Goal: Information Seeking & Learning: Learn about a topic

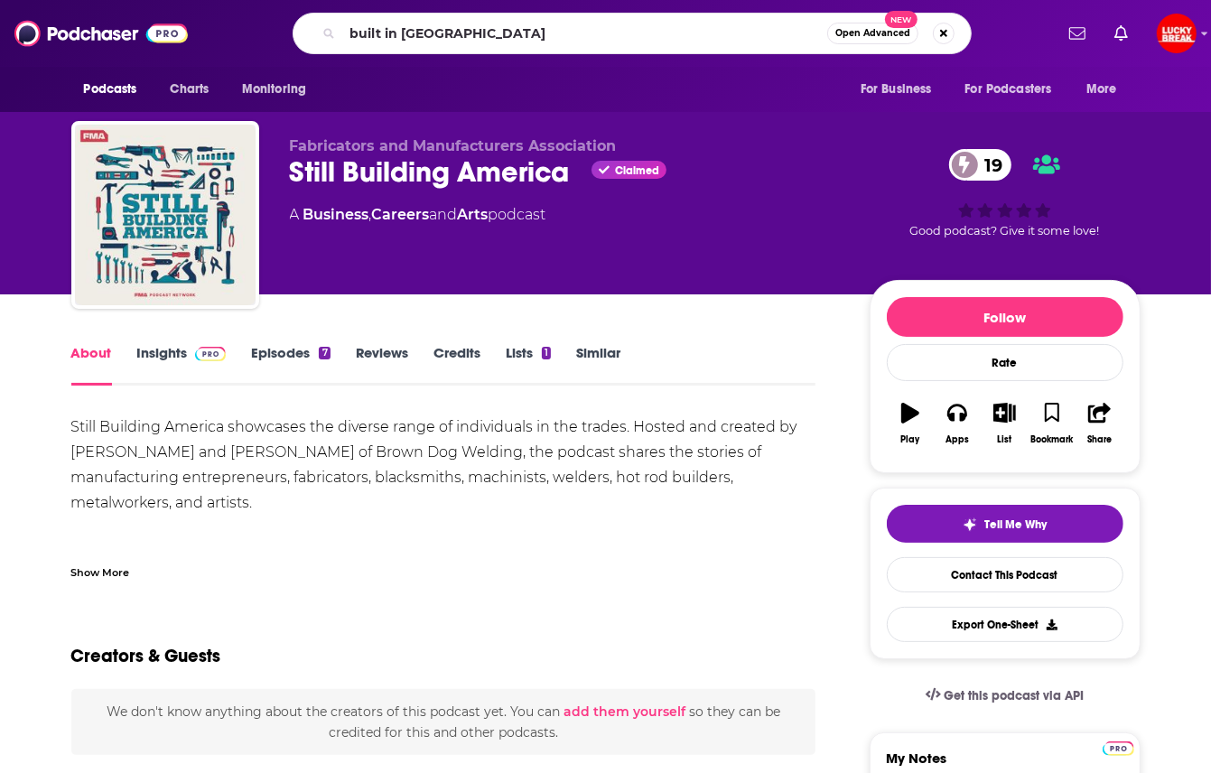
type input "built in [GEOGRAPHIC_DATA]"
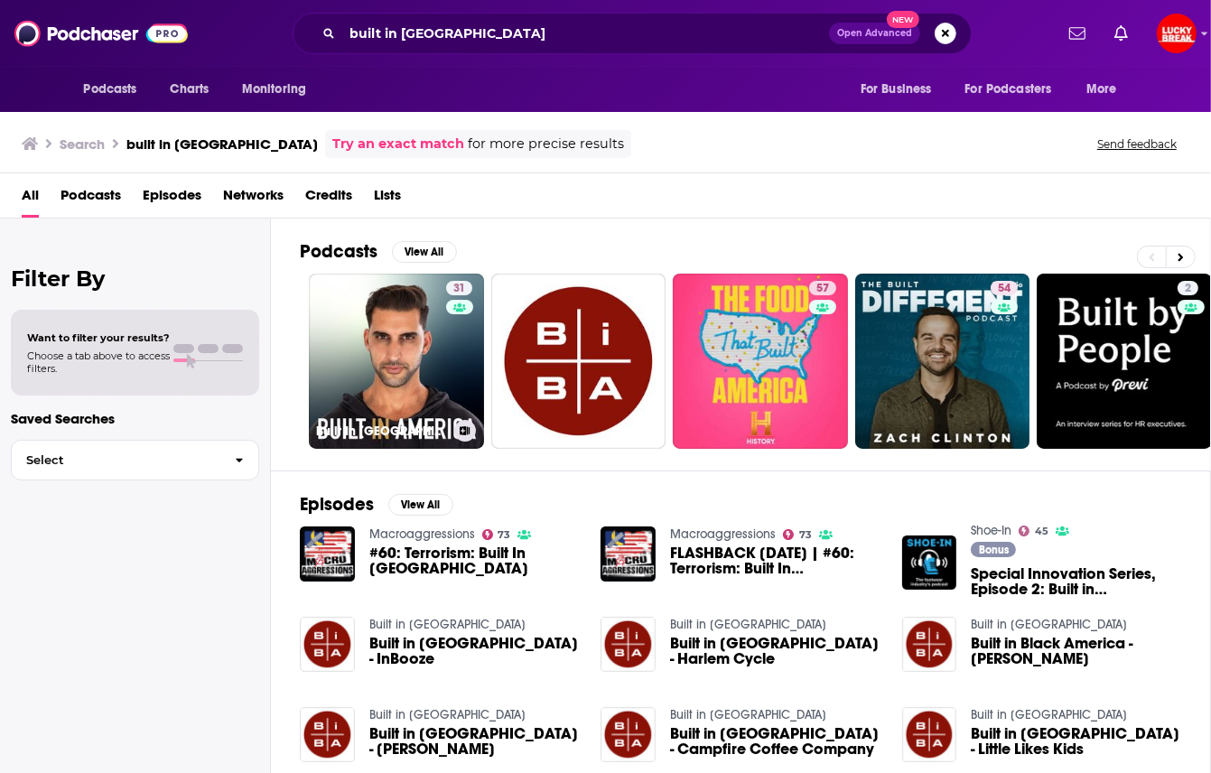
click at [422, 339] on link "31 Built In [GEOGRAPHIC_DATA]" at bounding box center [396, 361] width 175 height 175
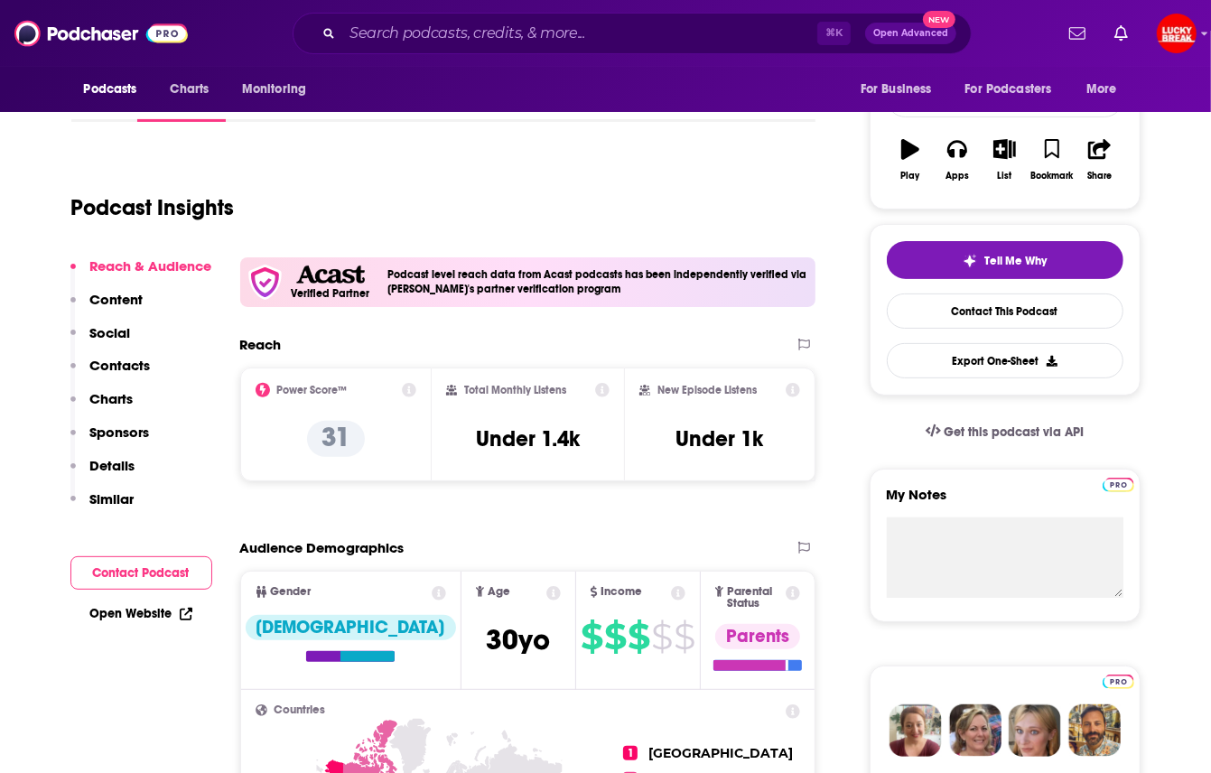
scroll to position [268, 0]
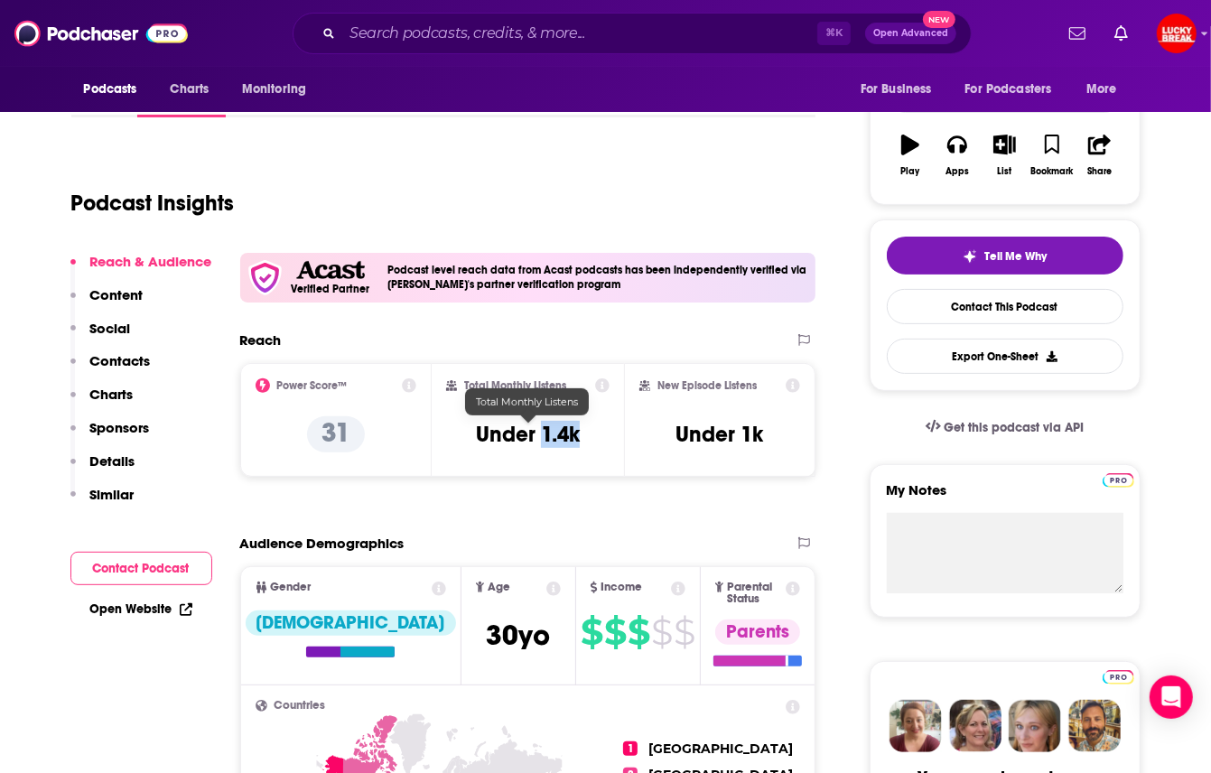
drag, startPoint x: 580, startPoint y: 435, endPoint x: 541, endPoint y: 435, distance: 38.8
click at [541, 435] on h3 "Under 1.4k" at bounding box center [528, 434] width 104 height 27
copy h3 "1.4k"
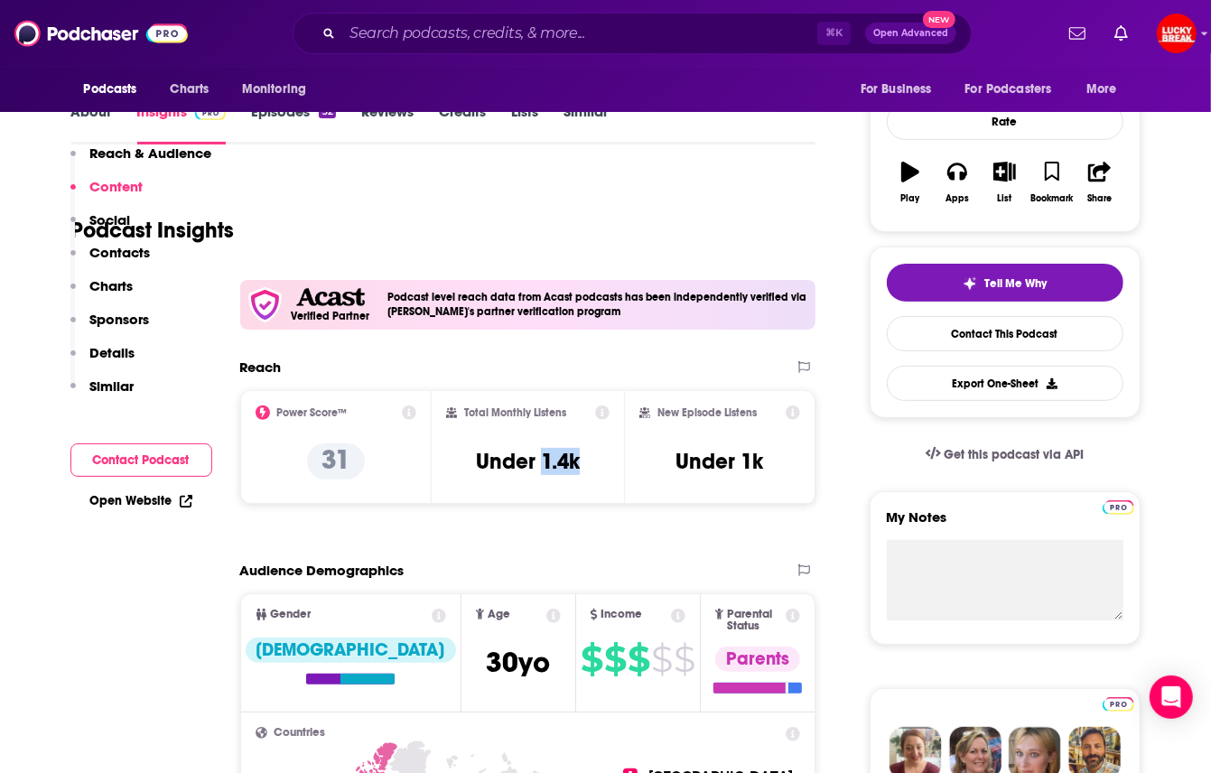
scroll to position [0, 0]
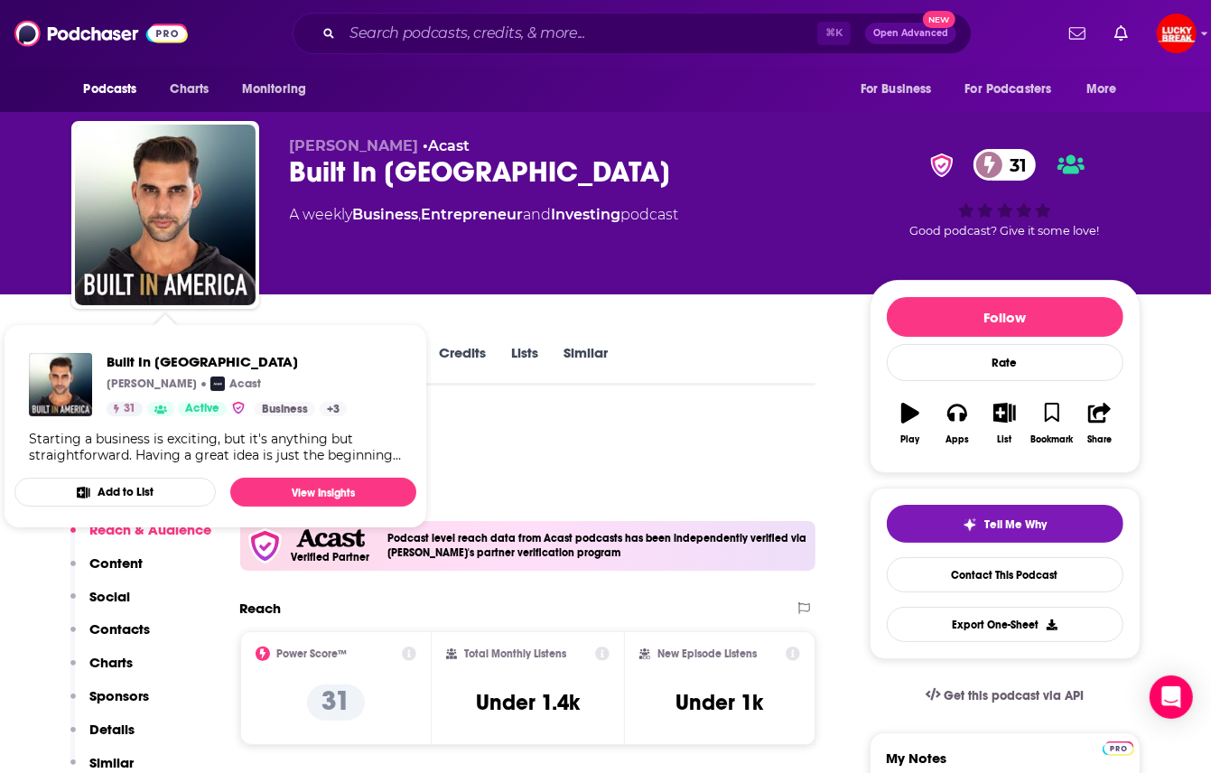
click at [472, 434] on div "Podcast Insights" at bounding box center [436, 460] width 730 height 92
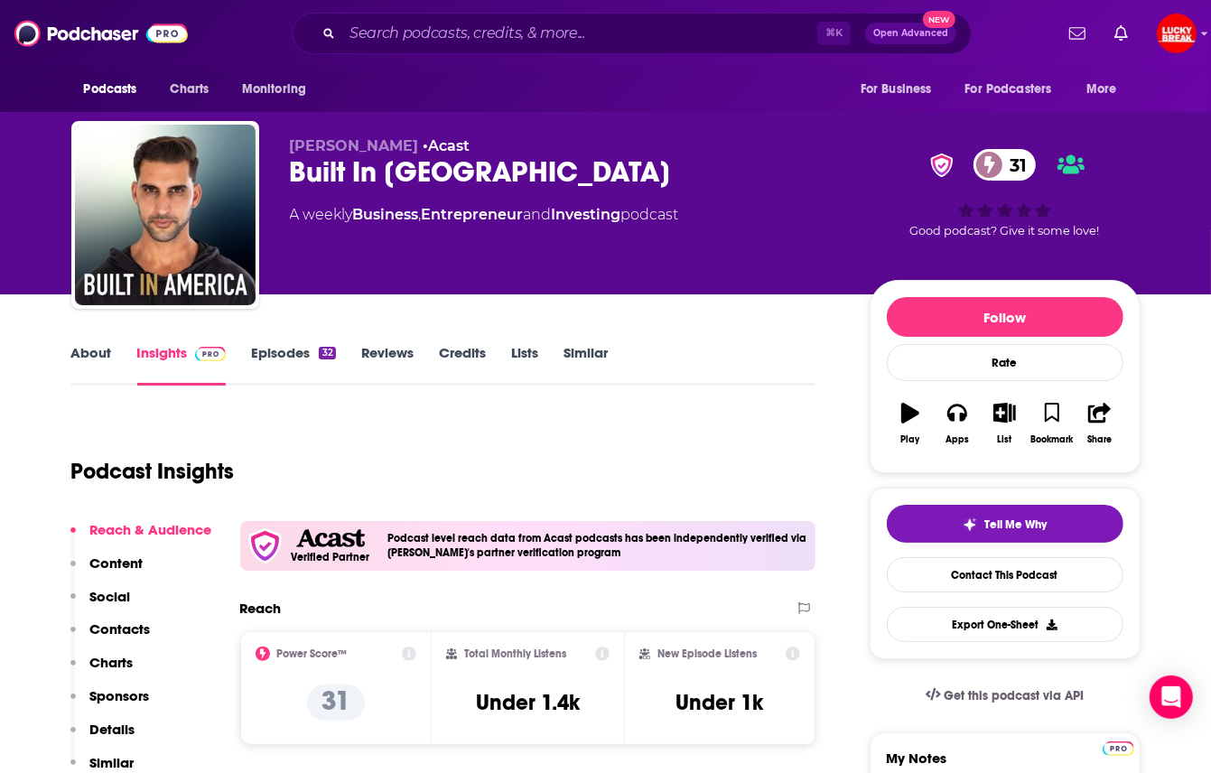
click at [263, 369] on link "Episodes 32" at bounding box center [293, 365] width 84 height 42
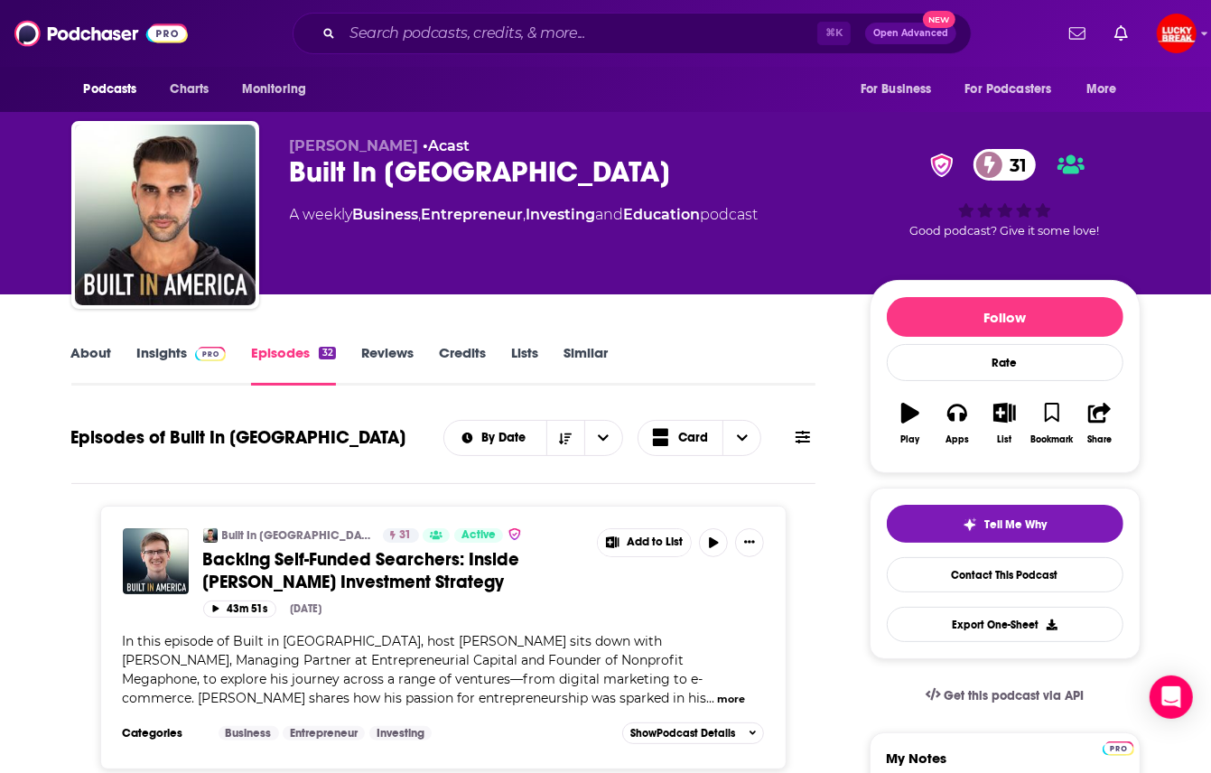
click at [82, 356] on link "About" at bounding box center [91, 365] width 41 height 42
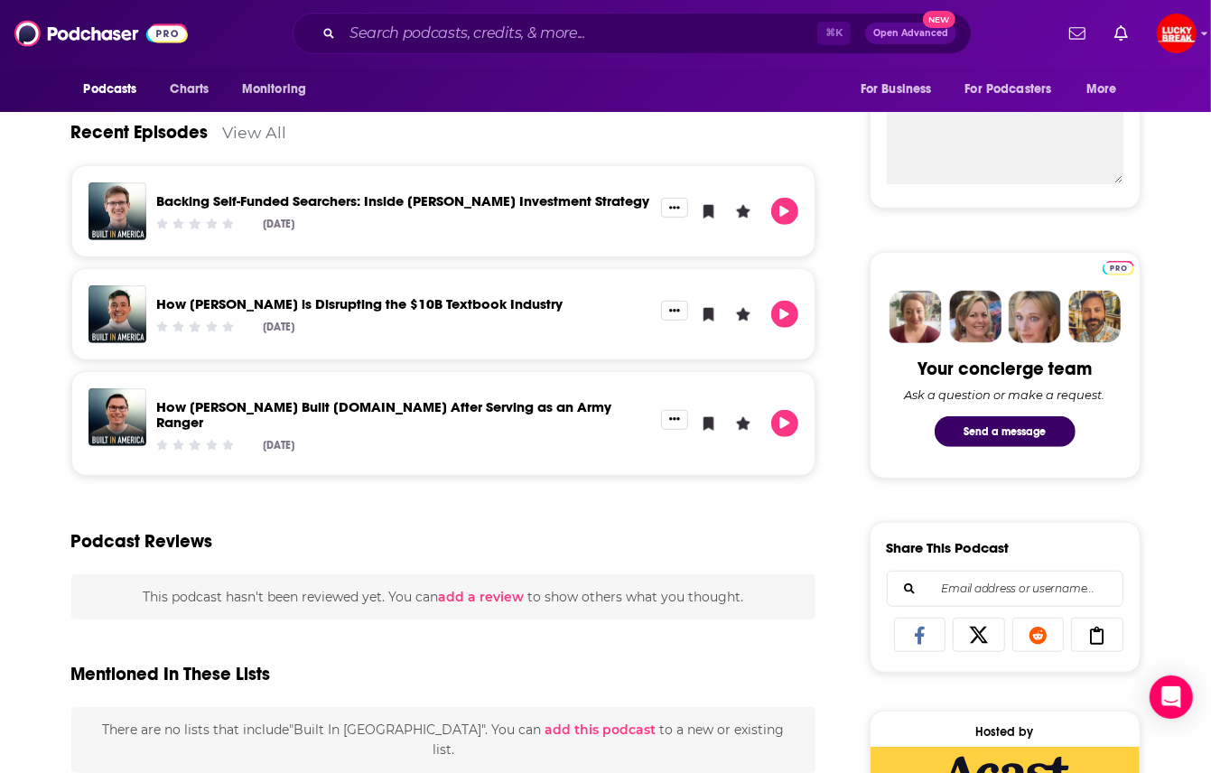
scroll to position [673, 0]
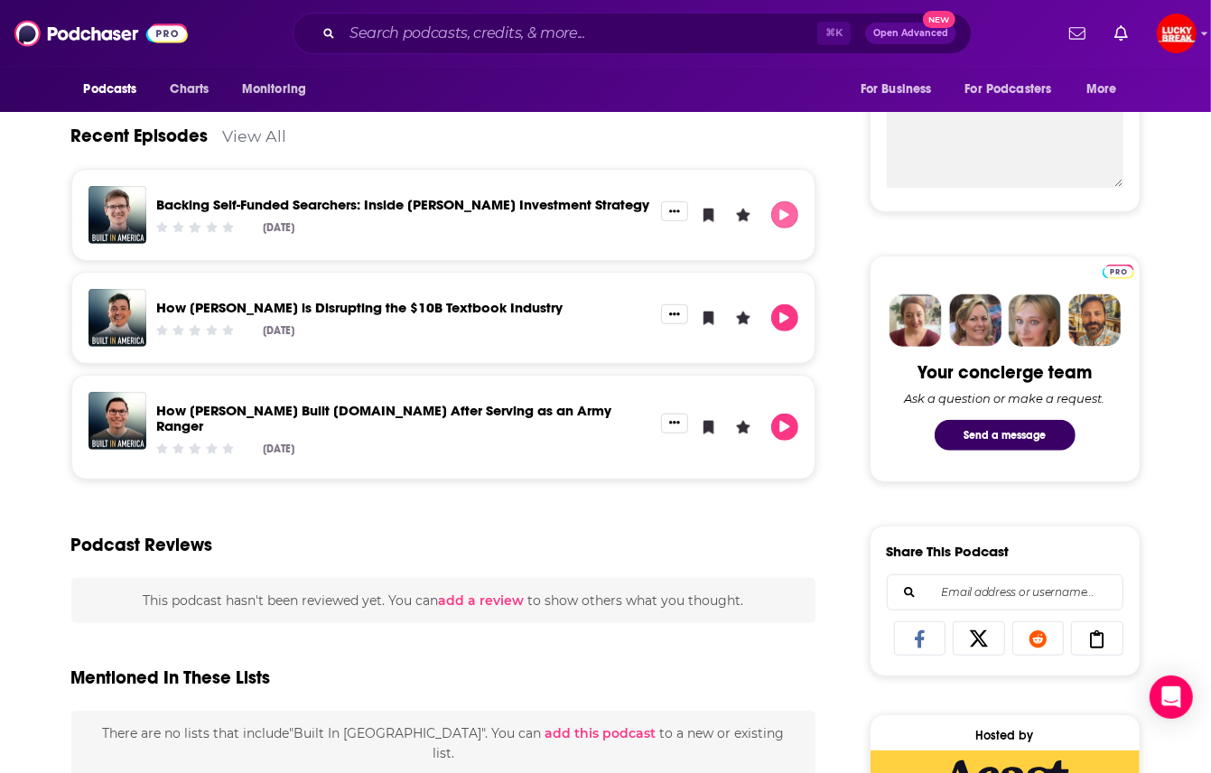
click at [780, 220] on button "Play" at bounding box center [784, 214] width 27 height 27
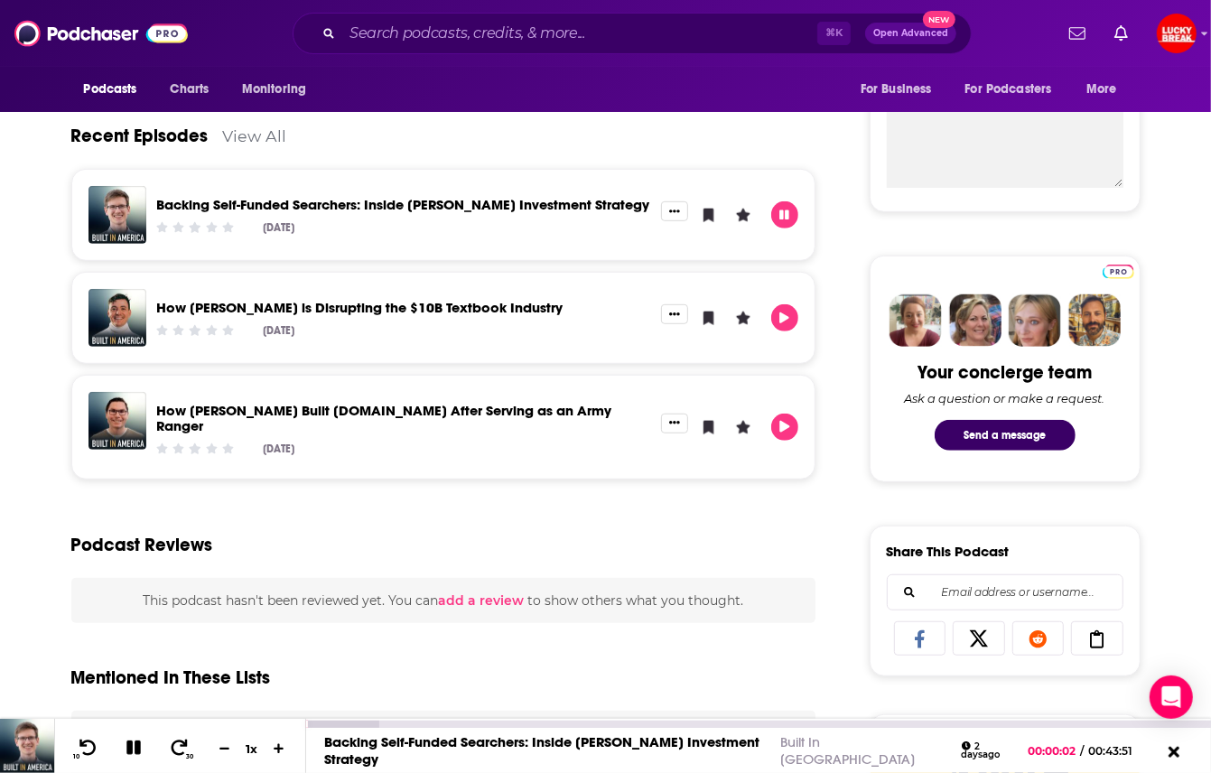
click at [514, 733] on div "Backing Self-Funded Searchers: Inside [PERSON_NAME] Investment Strategy Built I…" at bounding box center [758, 750] width 904 height 45
click at [361, 724] on div at bounding box center [342, 723] width 73 height 7
click at [133, 748] on icon at bounding box center [134, 747] width 21 height 16
